Goal: Transaction & Acquisition: Purchase product/service

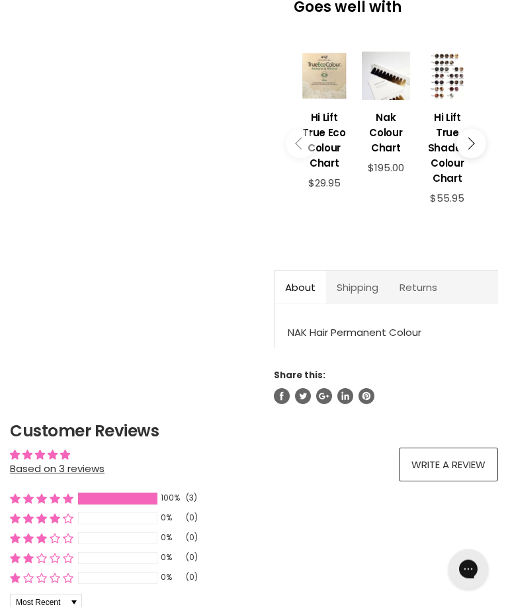
scroll to position [470, 0]
click at [386, 324] on div "NAK Hair Permanent Colour" at bounding box center [386, 332] width 197 height 17
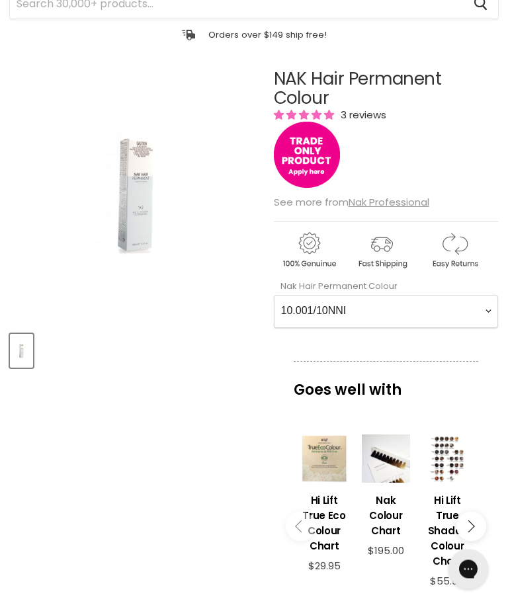
scroll to position [0, 0]
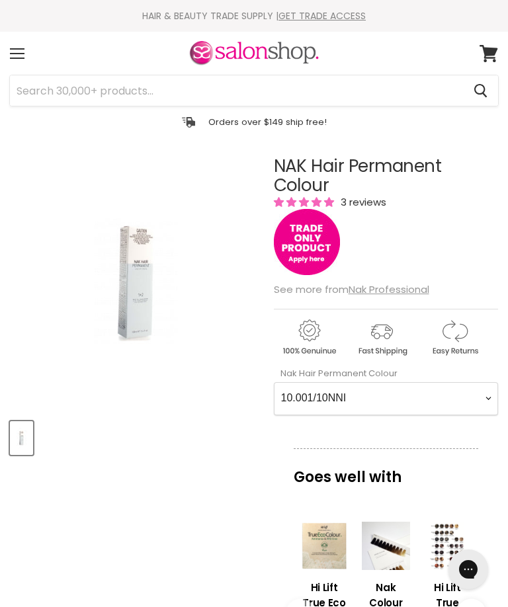
click at [407, 294] on u "Nak Professional" at bounding box center [389, 289] width 81 height 14
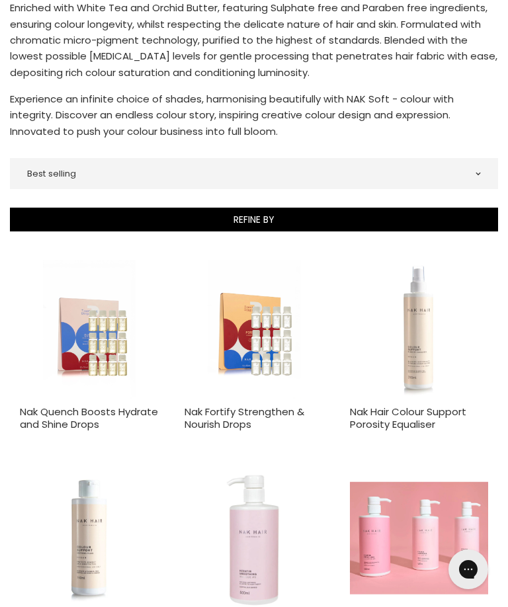
click at [76, 349] on img "Main content" at bounding box center [89, 329] width 93 height 138
